Goal: Task Accomplishment & Management: Manage account settings

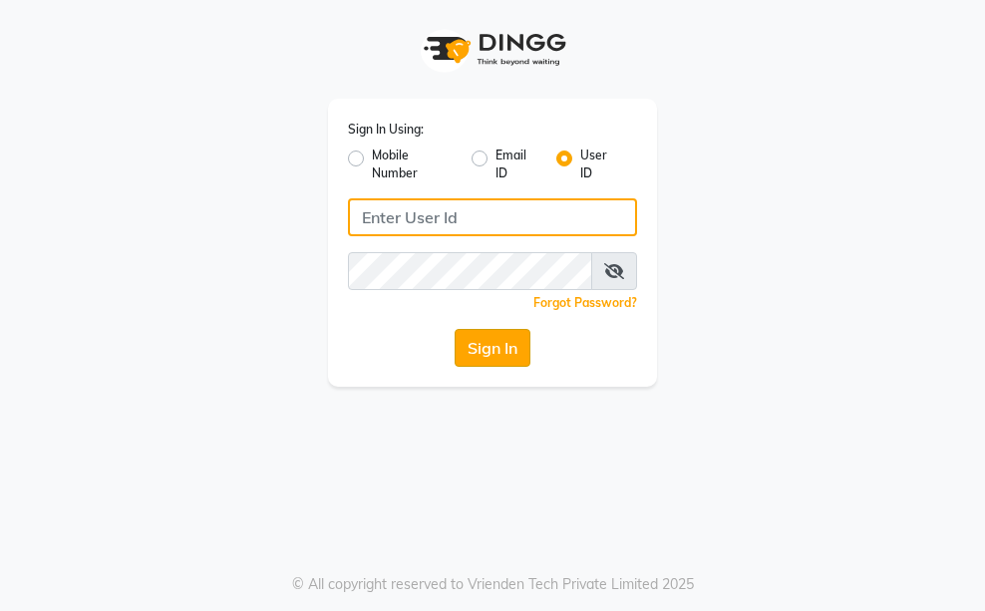
type input "7035125888"
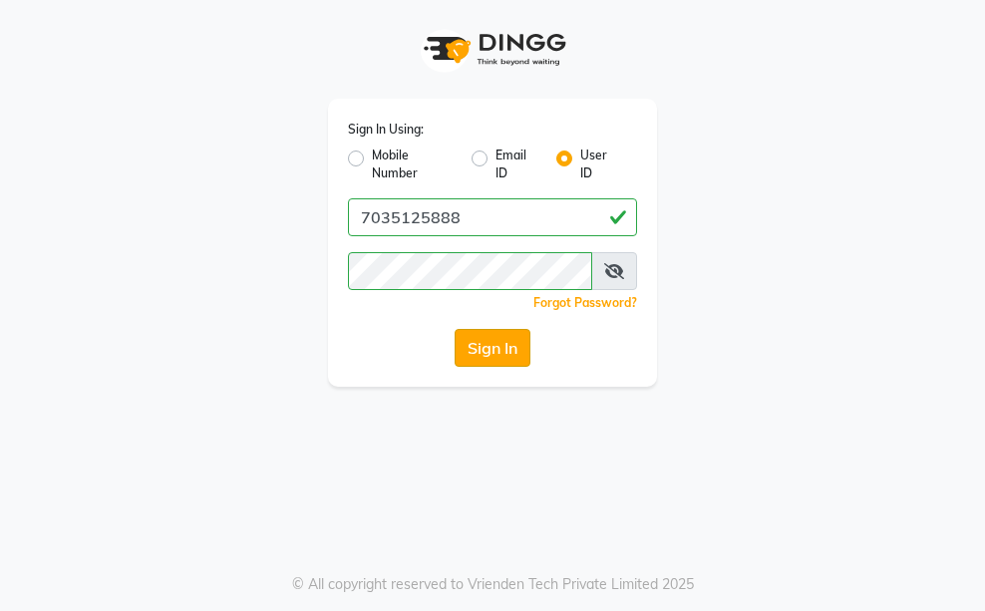
click at [470, 340] on button "Sign In" at bounding box center [493, 348] width 76 height 38
click at [490, 344] on button "Sign In" at bounding box center [493, 348] width 76 height 38
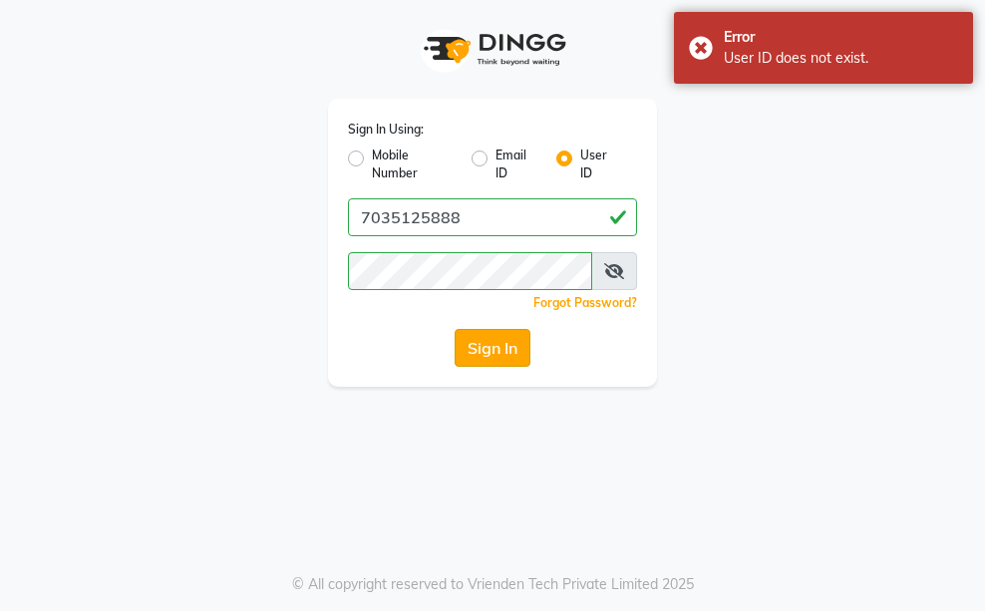
click at [490, 344] on button "Sign In" at bounding box center [493, 348] width 76 height 38
click at [607, 279] on span at bounding box center [614, 271] width 46 height 38
click at [610, 270] on icon at bounding box center [614, 271] width 20 height 16
click at [505, 354] on button "Sign In" at bounding box center [493, 348] width 76 height 38
